Goal: Information Seeking & Learning: Learn about a topic

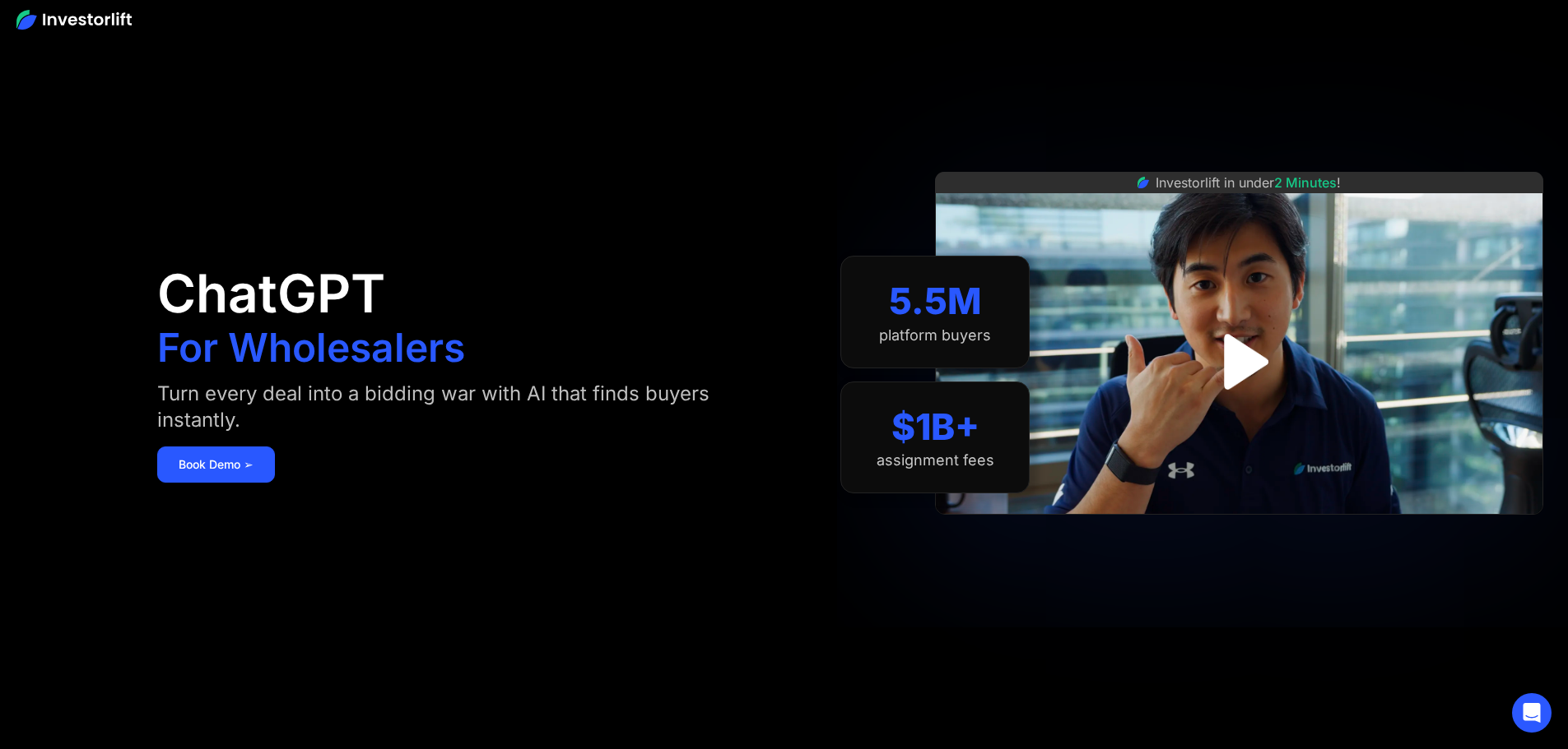
click at [1267, 353] on img "open lightbox" at bounding box center [1238, 360] width 100 height 100
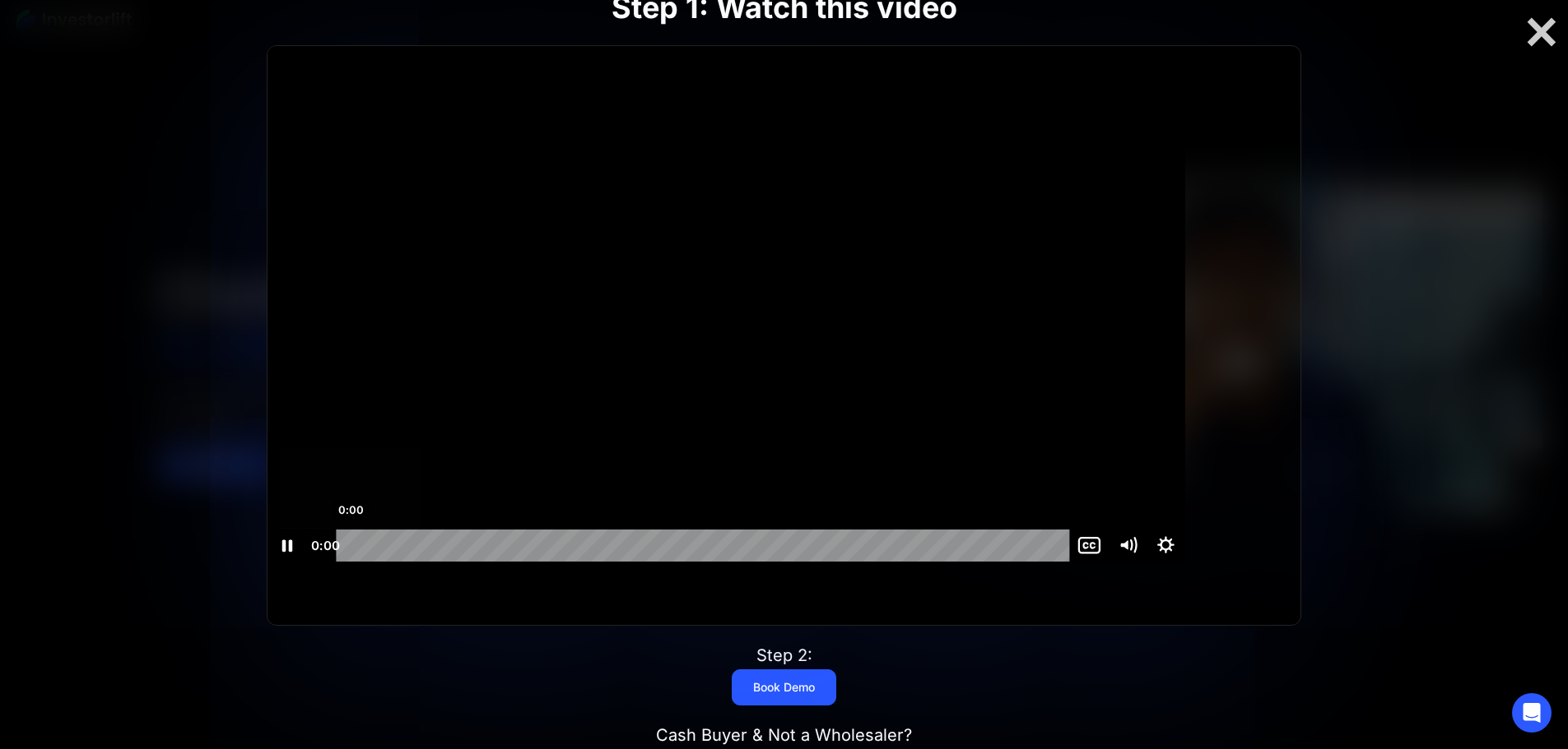
drag, startPoint x: 432, startPoint y: 577, endPoint x: 378, endPoint y: 572, distance: 54.2
click at [386, 562] on div "0:00 0:00" at bounding box center [688, 545] width 764 height 32
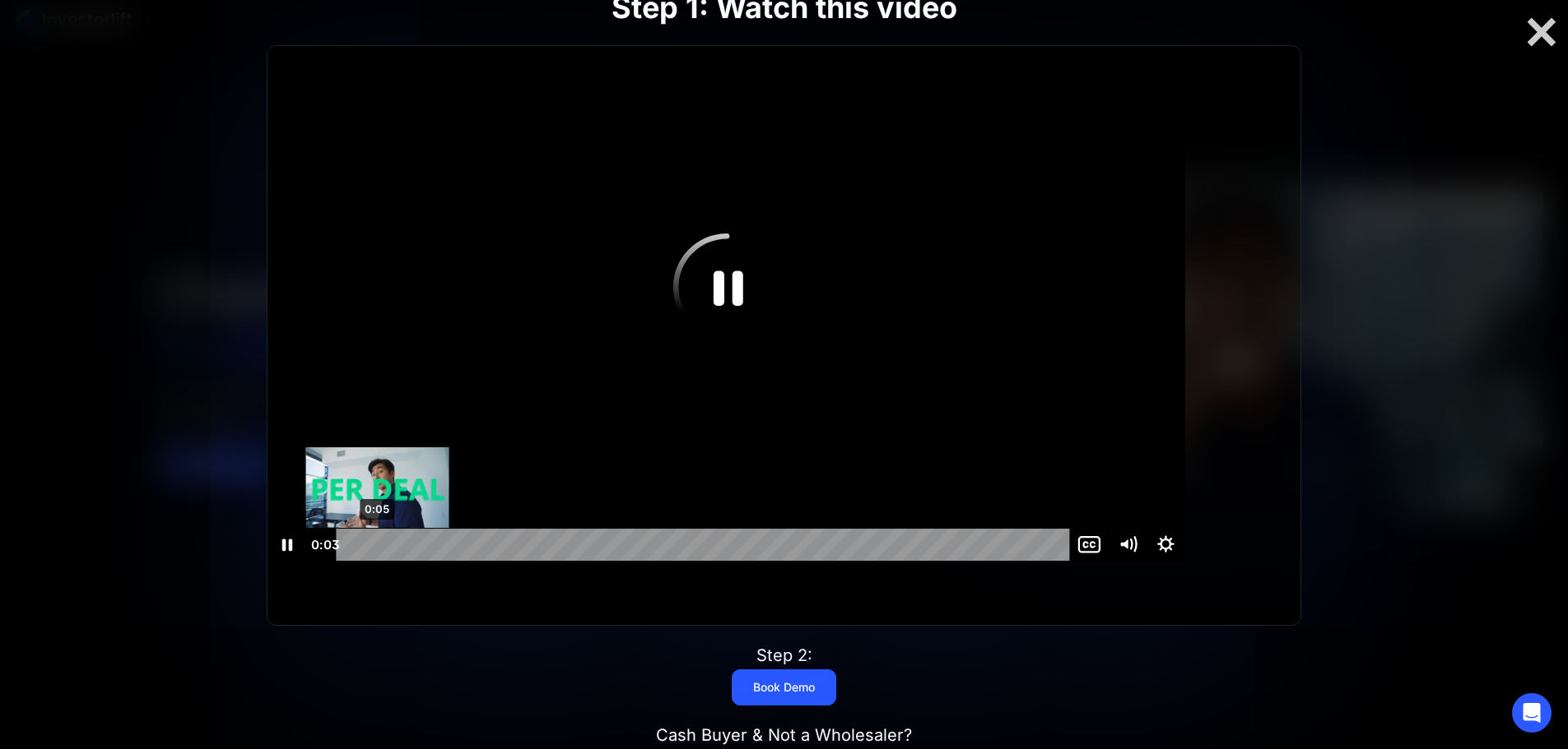
click at [435, 561] on div "0:05" at bounding box center [705, 545] width 710 height 32
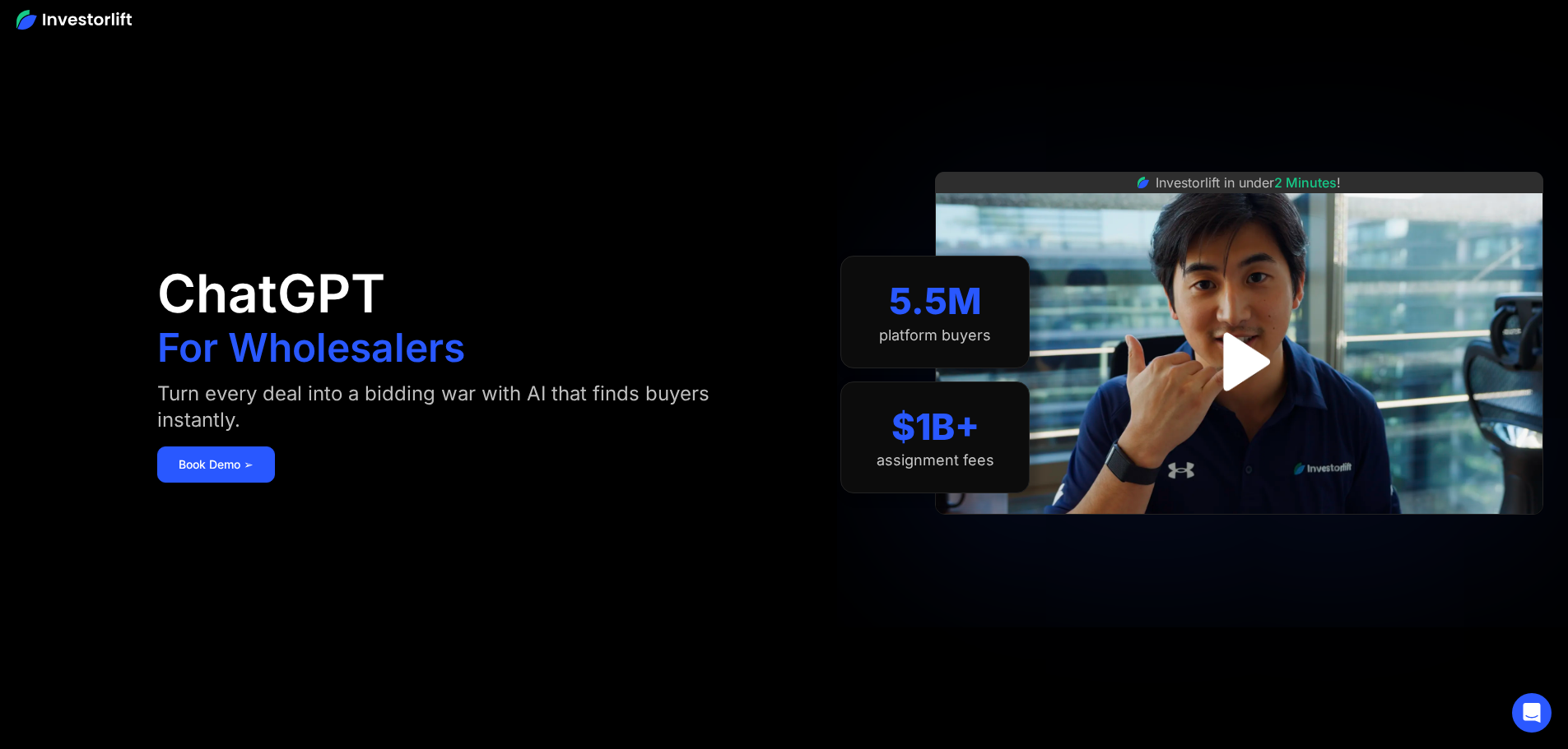
click at [1248, 370] on img "open lightbox" at bounding box center [1238, 361] width 106 height 106
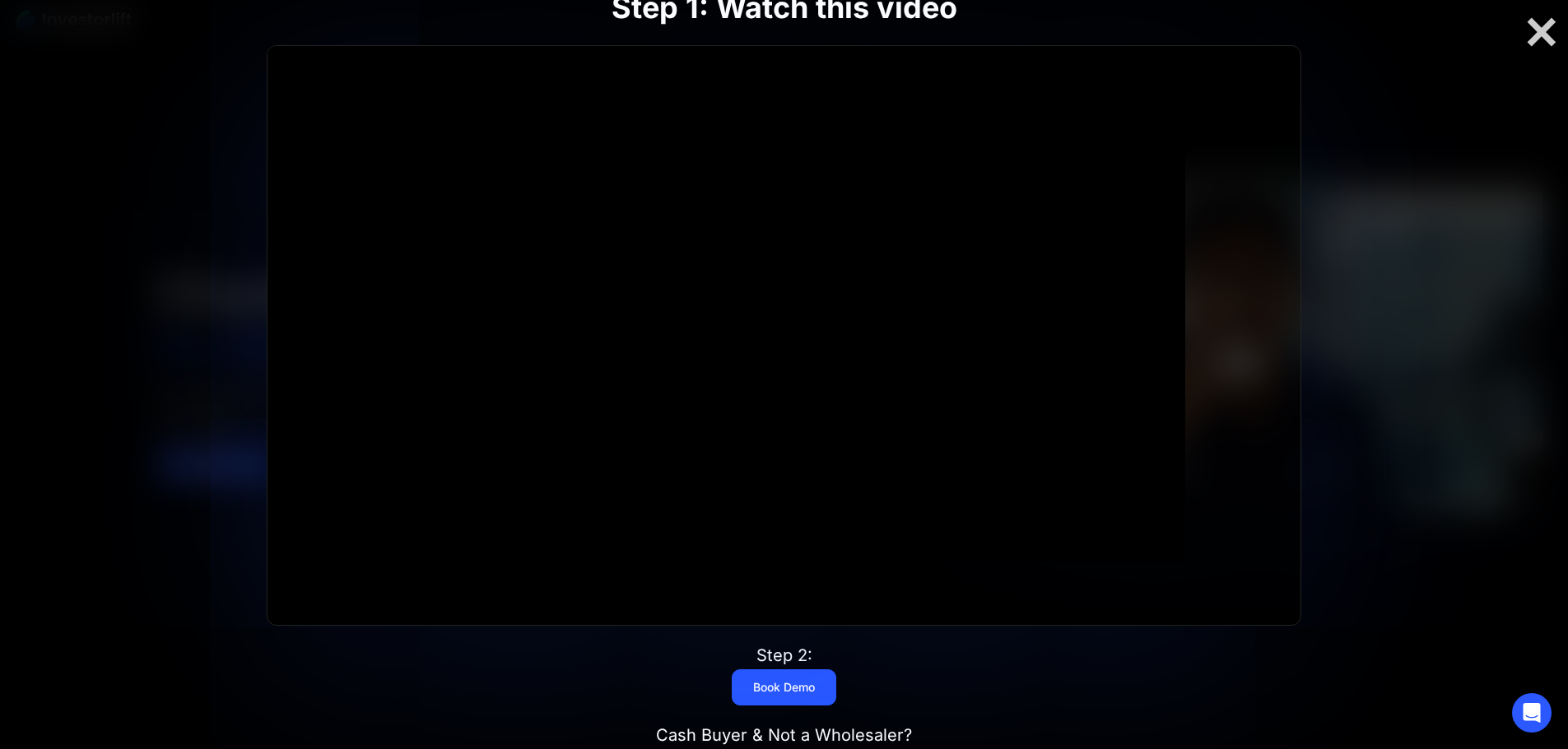
click at [1530, 30] on div at bounding box center [1542, 32] width 53 height 35
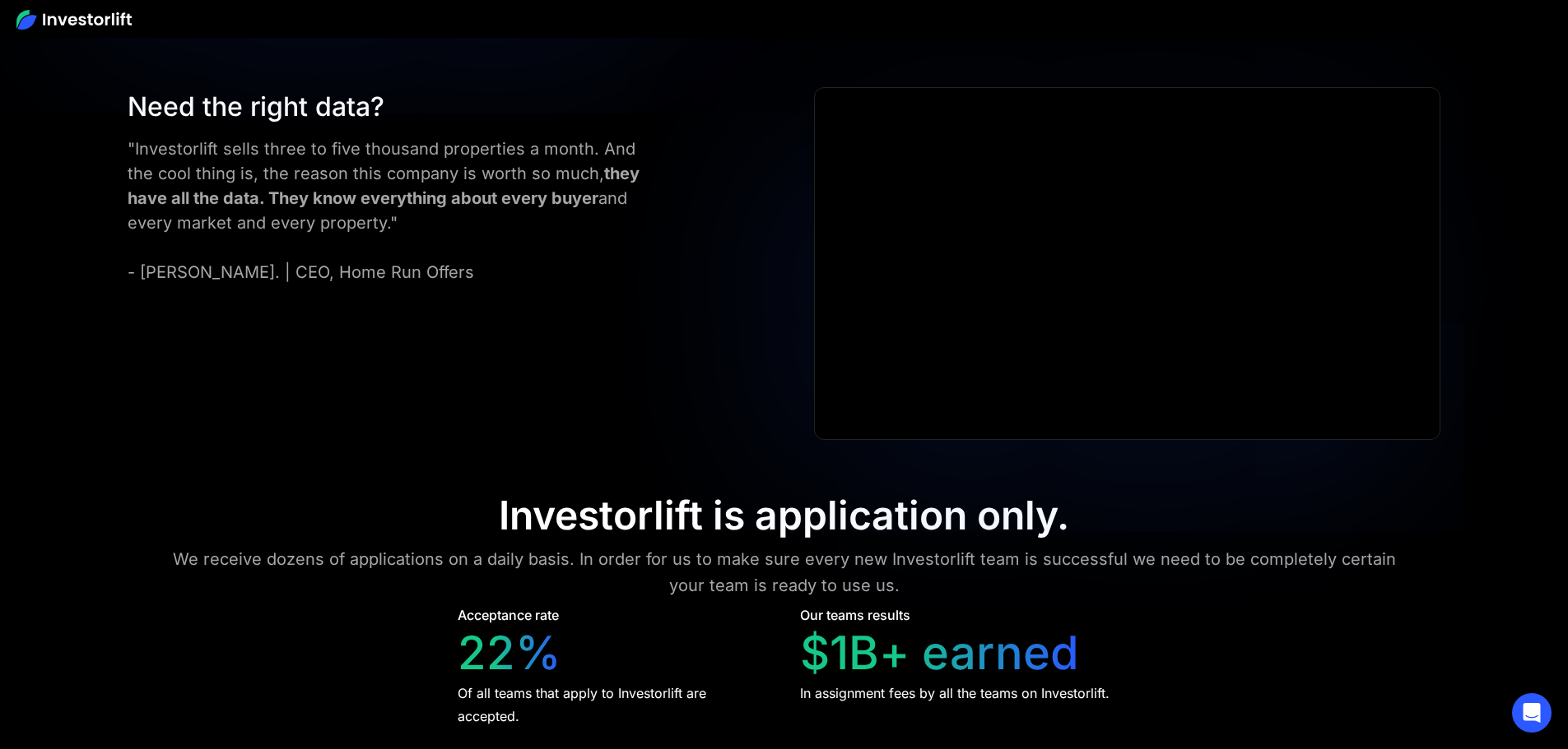
scroll to position [7486, 0]
